Goal: Task Accomplishment & Management: Complete application form

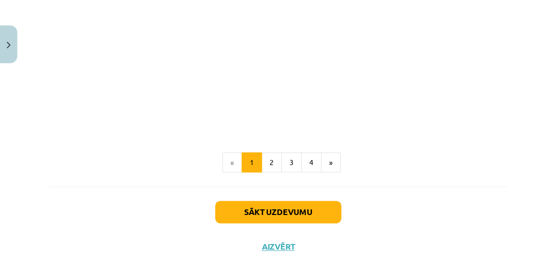
scroll to position [896, 0]
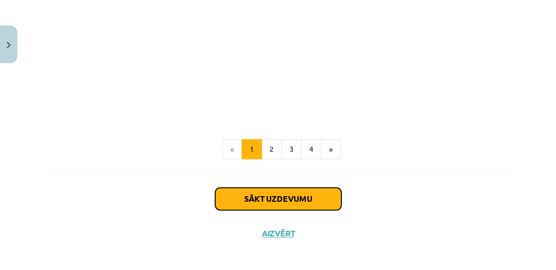
click at [297, 195] on button "Sākt uzdevumu" at bounding box center [278, 198] width 126 height 22
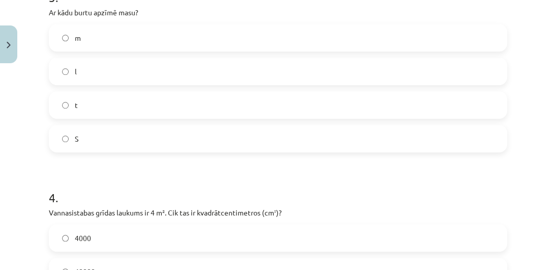
scroll to position [593, 0]
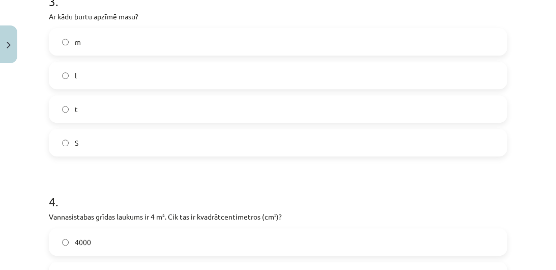
click at [61, 40] on label "m" at bounding box center [278, 41] width 457 height 25
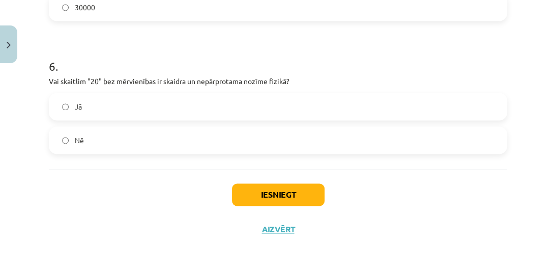
scroll to position [1063, 0]
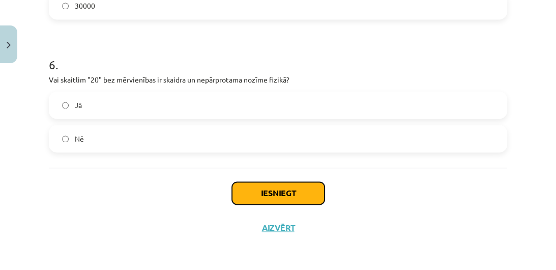
click at [250, 196] on button "Iesniegt" at bounding box center [278, 193] width 93 height 22
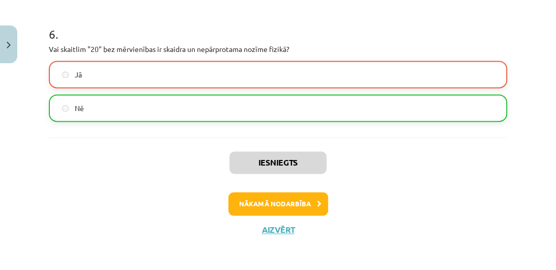
scroll to position [1095, 0]
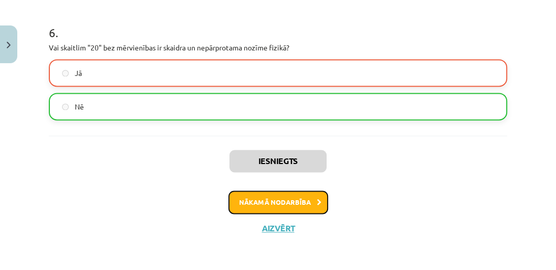
click at [271, 204] on button "Nākamā nodarbība" at bounding box center [279, 201] width 100 height 23
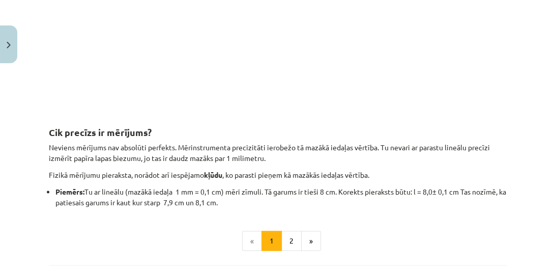
scroll to position [1058, 0]
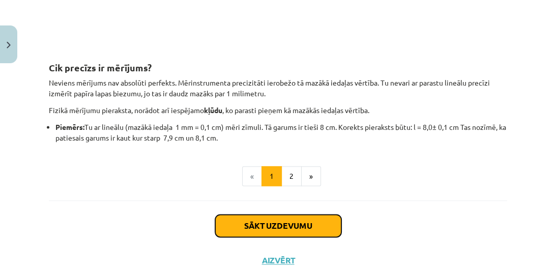
click at [293, 232] on button "Sākt uzdevumu" at bounding box center [278, 225] width 126 height 22
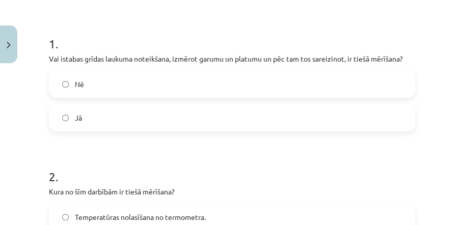
scroll to position [184, 0]
drag, startPoint x: 556, startPoint y: 29, endPoint x: 281, endPoint y: 30, distance: 275.4
click at [281, 30] on h1 "1 ." at bounding box center [232, 35] width 366 height 32
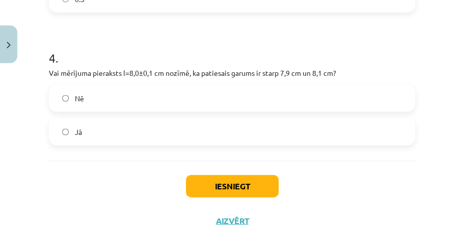
scroll to position [704, 0]
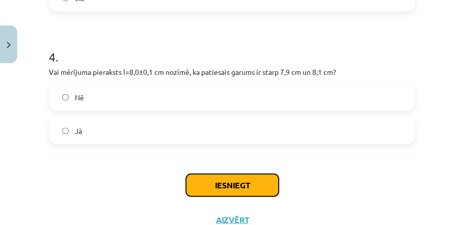
click at [242, 181] on button "Iesniegt" at bounding box center [232, 185] width 93 height 22
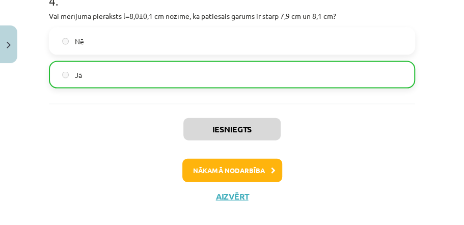
scroll to position [766, 0]
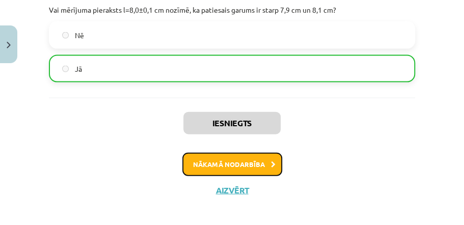
click at [268, 169] on button "Nākamā nodarbība" at bounding box center [232, 164] width 100 height 23
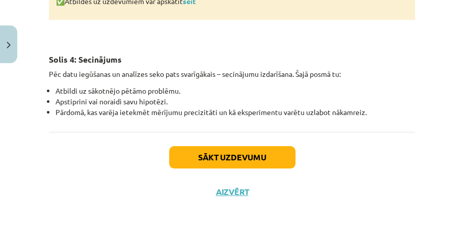
scroll to position [1370, 0]
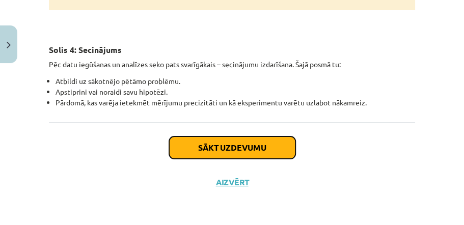
click at [262, 143] on button "Sākt uzdevumu" at bounding box center [232, 147] width 126 height 22
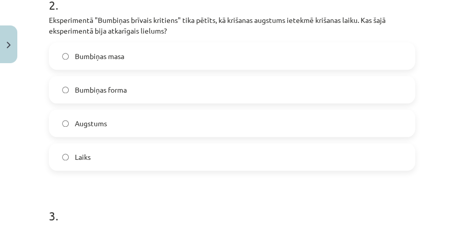
scroll to position [357, 0]
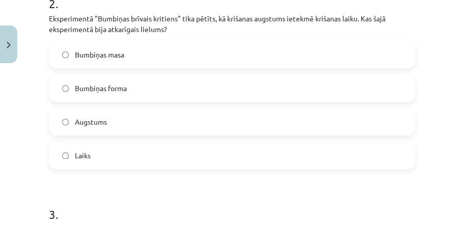
click at [92, 57] on span "Bumbiņas masa" at bounding box center [99, 54] width 49 height 11
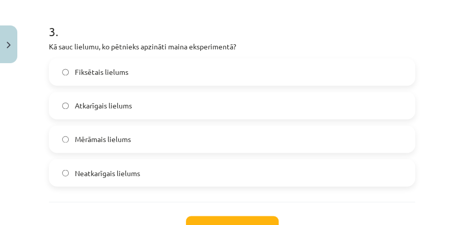
scroll to position [549, 0]
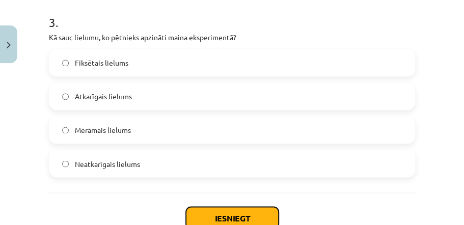
click at [233, 209] on button "Iesniegt" at bounding box center [232, 218] width 93 height 22
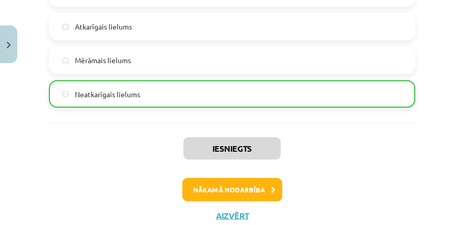
scroll to position [199, 0]
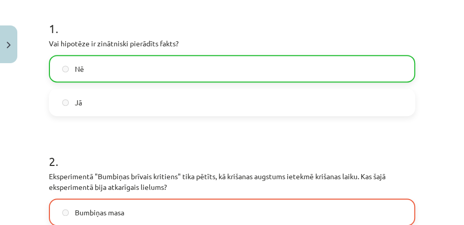
click at [443, 92] on div "Mācību tēma: Fizikas 8. klases 1. ieskaites mācību materiāls #6 📝 5. tēma. Kā f…" at bounding box center [232, 112] width 464 height 225
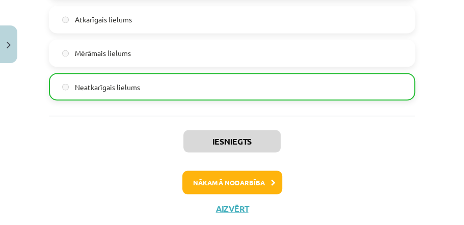
scroll to position [651, 0]
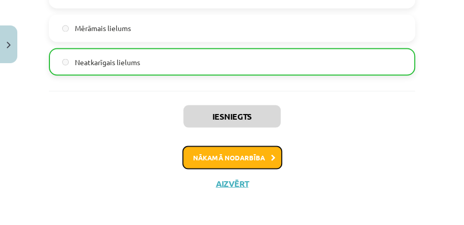
click at [271, 155] on icon at bounding box center [273, 157] width 5 height 7
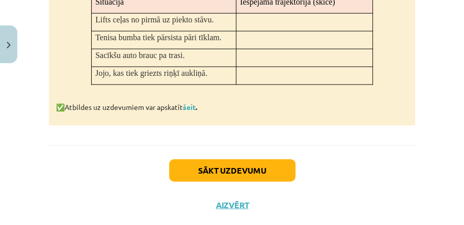
scroll to position [787, 0]
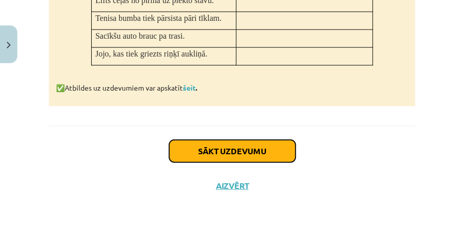
click at [235, 156] on button "Sākt uzdevumu" at bounding box center [232, 151] width 126 height 22
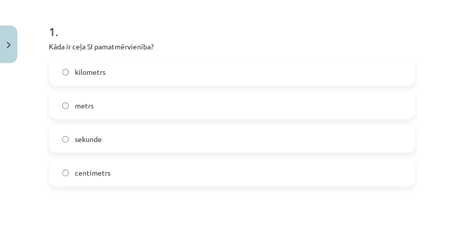
scroll to position [204, 0]
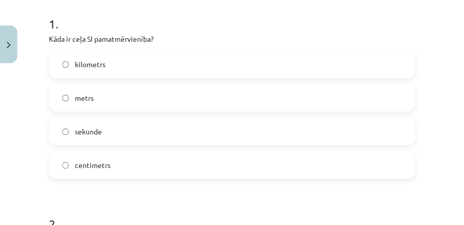
click at [42, 71] on div "Mācību tēma: Fizikas 8. klases 1. ieskaites mācību materiāls #7 📝 6. tēma. Kust…" at bounding box center [232, 112] width 464 height 225
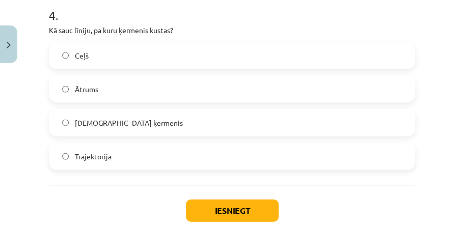
scroll to position [692, 0]
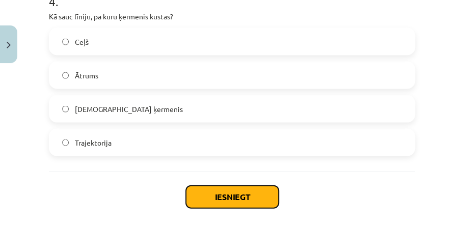
click at [216, 185] on button "Iesniegt" at bounding box center [232, 196] width 93 height 22
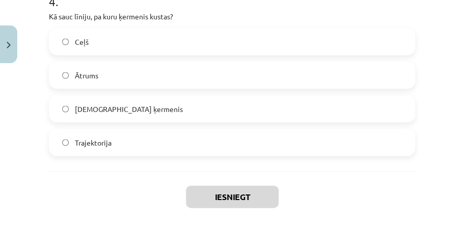
scroll to position [741, 0]
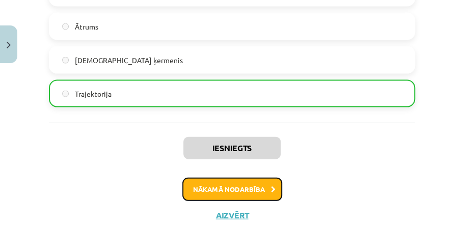
click at [262, 186] on button "Nākamā nodarbība" at bounding box center [232, 189] width 100 height 23
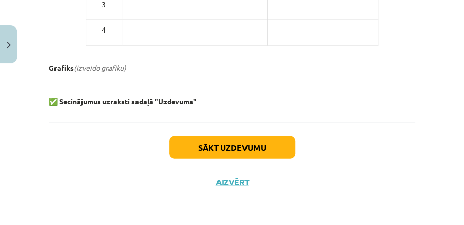
scroll to position [25, 0]
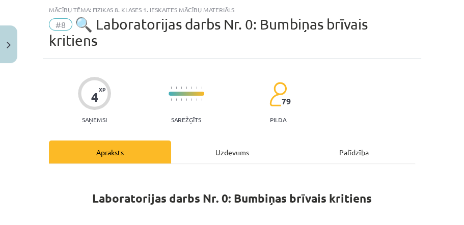
drag, startPoint x: 456, startPoint y: 19, endPoint x: 458, endPoint y: 26, distance: 7.6
click at [458, 28] on div "Mācību tēma: Fizikas 8. klases 1. ieskaites mācību materiāls #8 🔍 Laboratorijas…" at bounding box center [232, 112] width 464 height 225
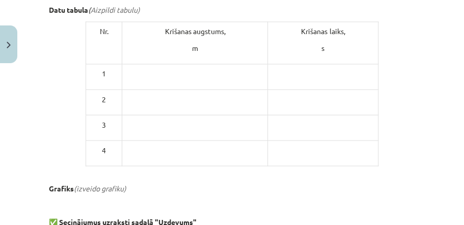
scroll to position [608, 0]
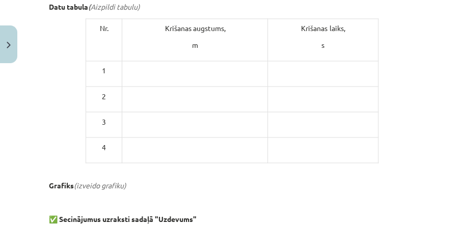
click at [158, 83] on td at bounding box center [195, 73] width 146 height 25
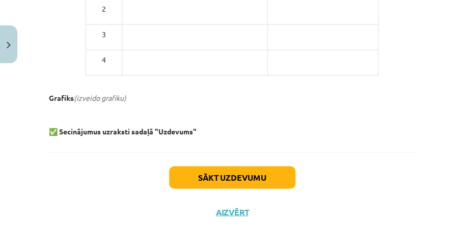
scroll to position [697, 0]
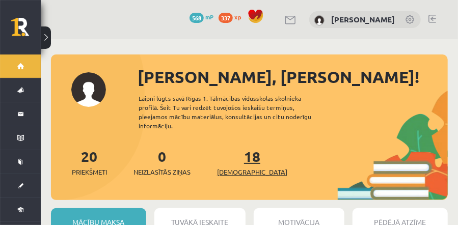
click at [237, 153] on link "18 Ieskaites" at bounding box center [252, 162] width 70 height 30
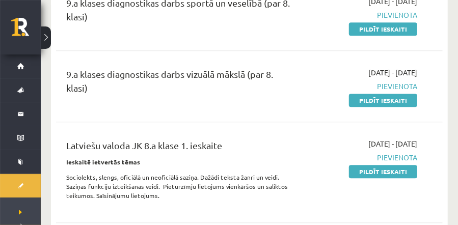
scroll to position [882, 0]
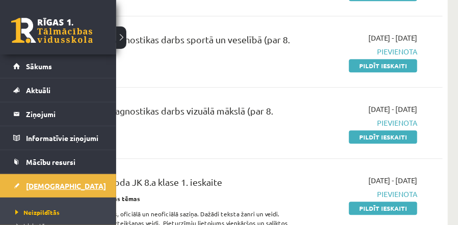
click at [39, 184] on span "[DEMOGRAPHIC_DATA]" at bounding box center [66, 185] width 80 height 9
click at [49, 210] on span "Neizpildītās" at bounding box center [36, 212] width 47 height 8
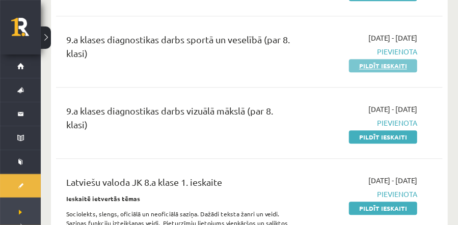
click at [366, 62] on link "Pildīt ieskaiti" at bounding box center [383, 65] width 68 height 13
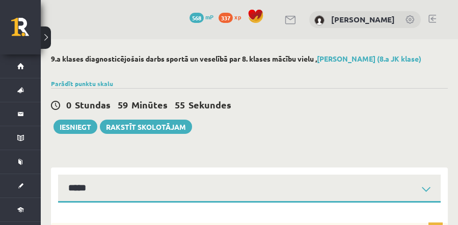
select select "**********"
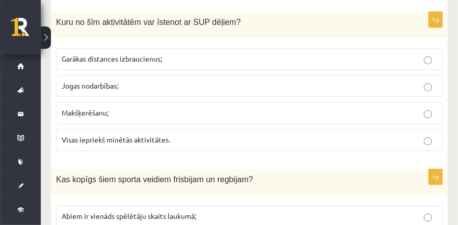
scroll to position [696, 0]
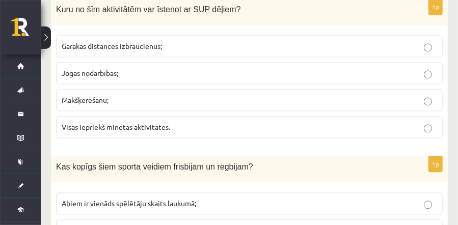
click at [209, 41] on p "Garākas distances izbraucienus;" at bounding box center [249, 46] width 375 height 11
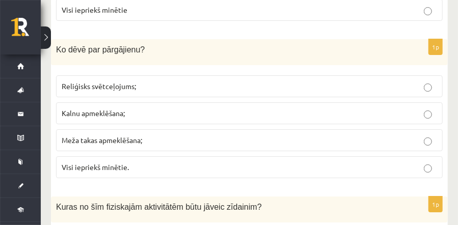
scroll to position [1299, 0]
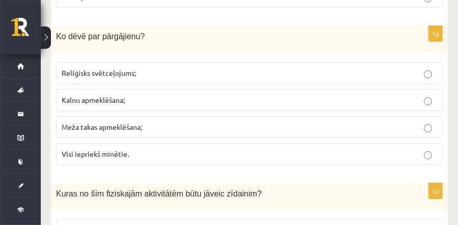
click at [137, 149] on p "Visi iepriekš minētie." at bounding box center [249, 154] width 375 height 11
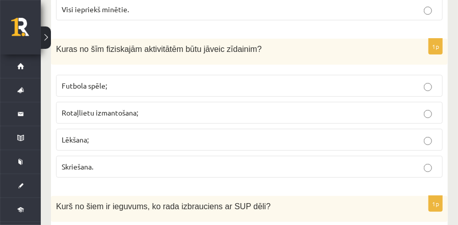
scroll to position [1457, 0]
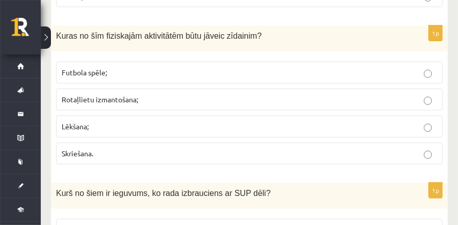
click at [369, 94] on p "Rotaļlietu izmantošana;" at bounding box center [249, 99] width 375 height 11
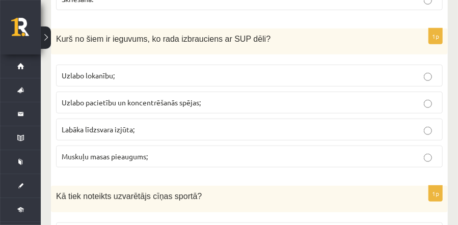
scroll to position [1616, 0]
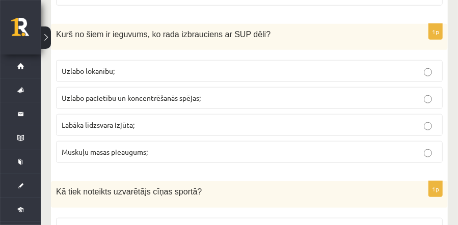
click at [165, 120] on p "Labāka līdzsvara izjūta;" at bounding box center [249, 125] width 375 height 11
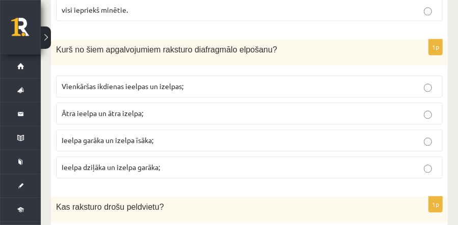
scroll to position [2086, 0]
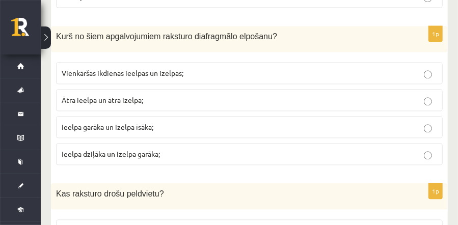
click at [254, 149] on p "Ieelpa dziļāka un izelpa garāka;" at bounding box center [249, 154] width 375 height 11
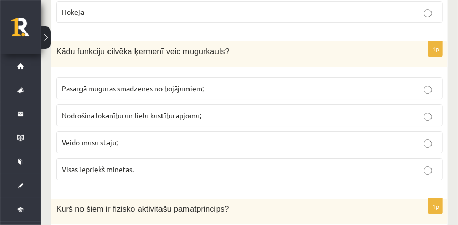
scroll to position [2552, 0]
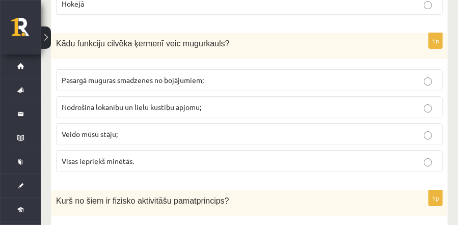
click at [207, 156] on p "Visas iepriekš minētās." at bounding box center [249, 161] width 375 height 11
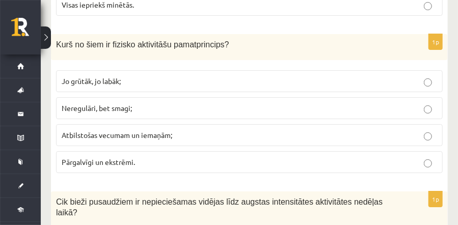
scroll to position [2716, 0]
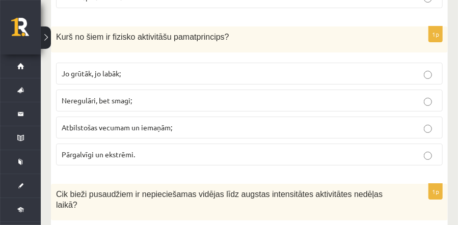
click at [226, 122] on p "Atbilstošas vecumam un iemaņām;" at bounding box center [249, 127] width 375 height 11
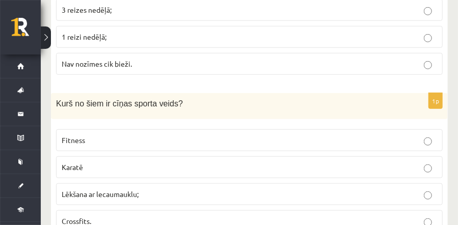
scroll to position [2982, 0]
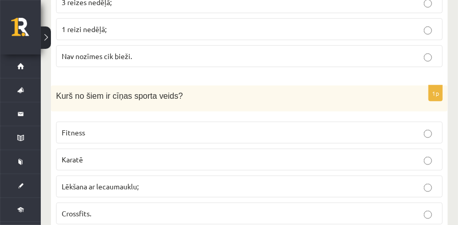
click at [123, 149] on label "Karatē" at bounding box center [249, 160] width 386 height 22
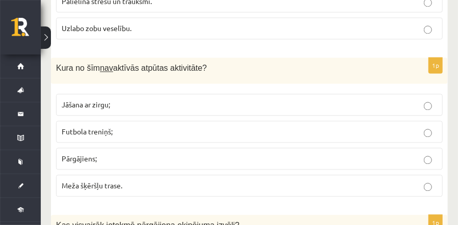
scroll to position [3491, 0]
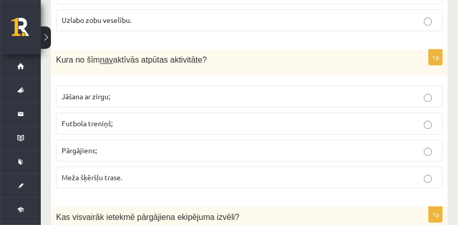
click at [182, 145] on p "Pārgājiens;" at bounding box center [249, 150] width 375 height 11
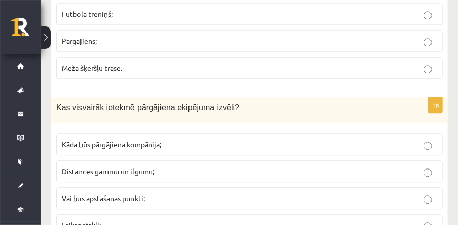
scroll to position [3632, 0]
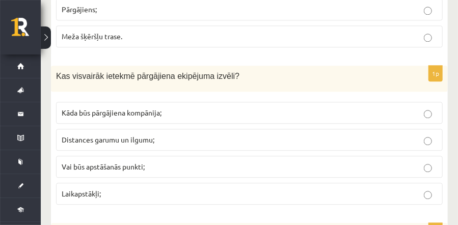
click at [332, 183] on label "Laikapstākļi;" at bounding box center [249, 194] width 386 height 22
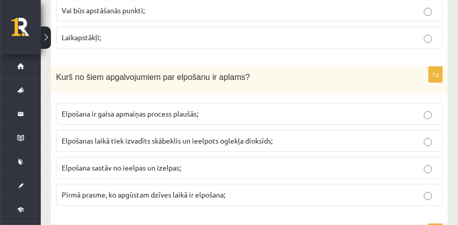
scroll to position [3780, 0]
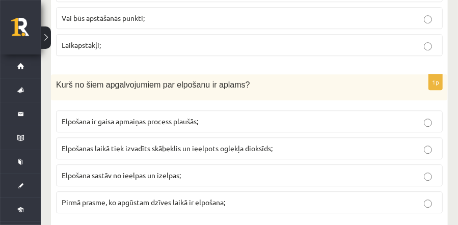
click at [324, 143] on p "Elpošanas laikā tiek izvadīts skābeklis un ieelpots oglekļa dioksīds;" at bounding box center [249, 148] width 375 height 11
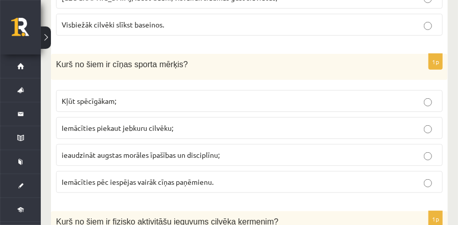
scroll to position [4281, 0]
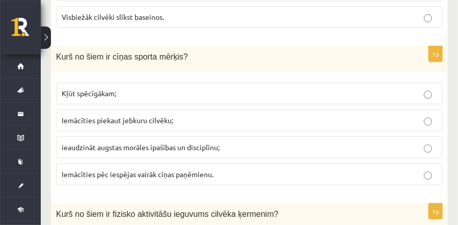
click at [375, 169] on p "Iemācīties pēc iespējas vairāk cīņas paņēmienu." at bounding box center [249, 174] width 375 height 11
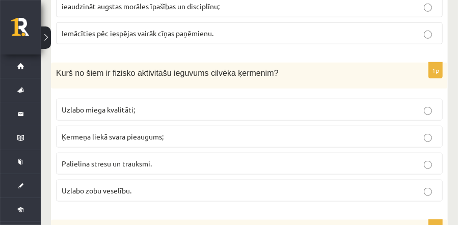
scroll to position [4429, 0]
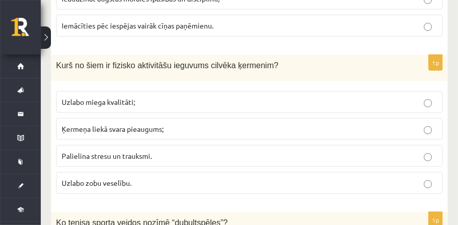
click at [166, 91] on label "Uzlabo miega kvalitāti;" at bounding box center [249, 102] width 386 height 22
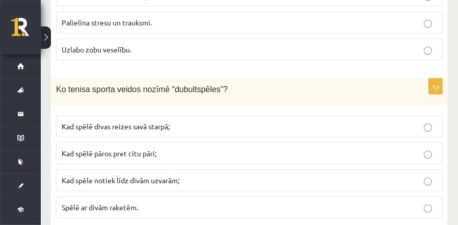
scroll to position [4586, 0]
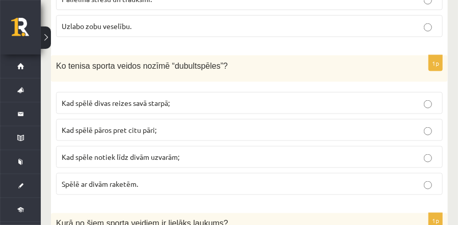
click at [256, 125] on p "Kad spēlē pāros pret citu pāri;" at bounding box center [249, 130] width 375 height 11
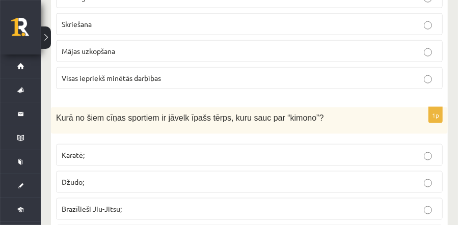
scroll to position [0, 0]
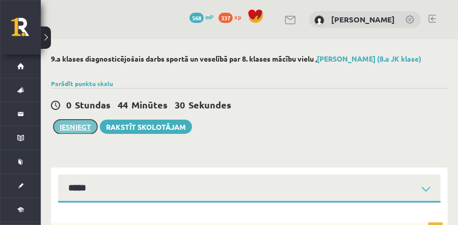
click at [65, 127] on button "Iesniegt" at bounding box center [75, 127] width 44 height 14
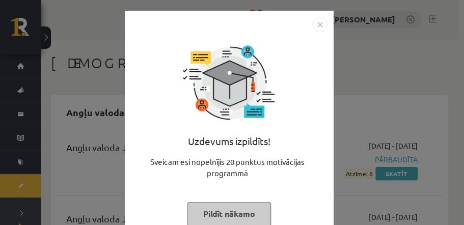
click at [249, 205] on button "Pildīt nākamo" at bounding box center [228, 213] width 83 height 23
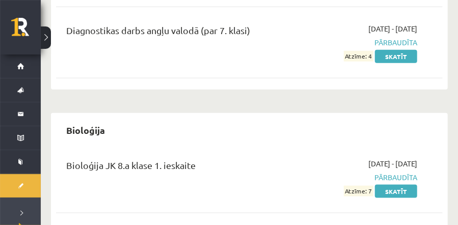
scroll to position [336, 0]
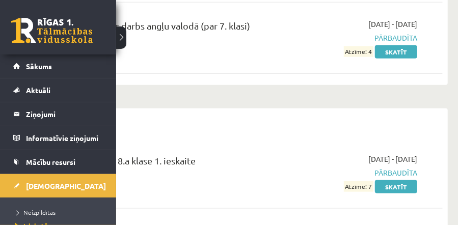
click at [40, 29] on link at bounding box center [51, 30] width 81 height 25
